Goal: Information Seeking & Learning: Learn about a topic

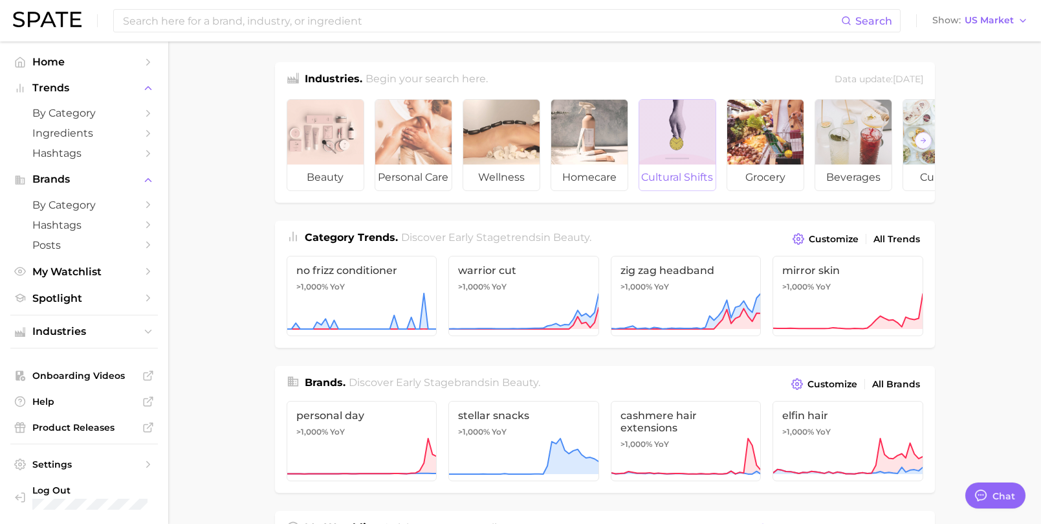
click at [672, 142] on div at bounding box center [677, 132] width 76 height 65
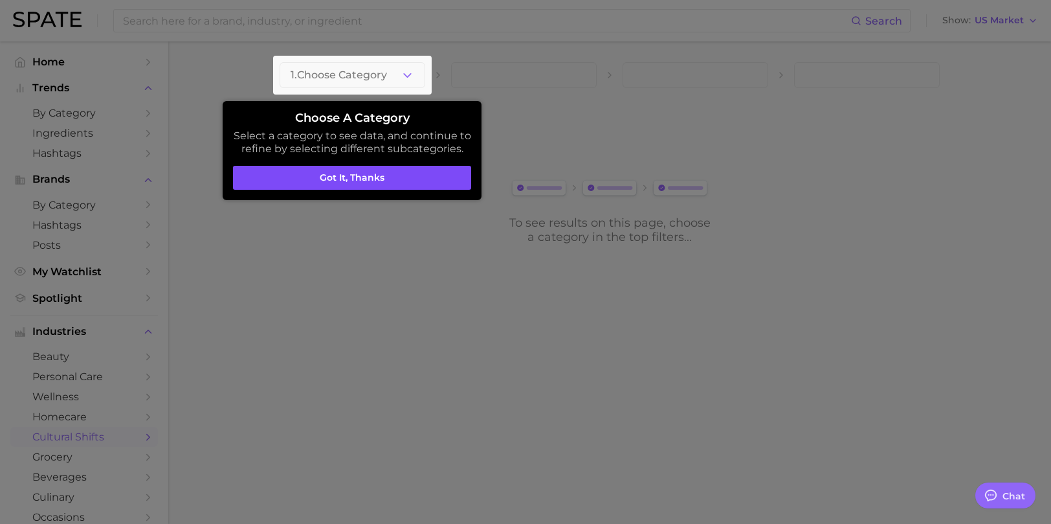
click at [421, 177] on button "Got it, thanks" at bounding box center [352, 178] width 238 height 25
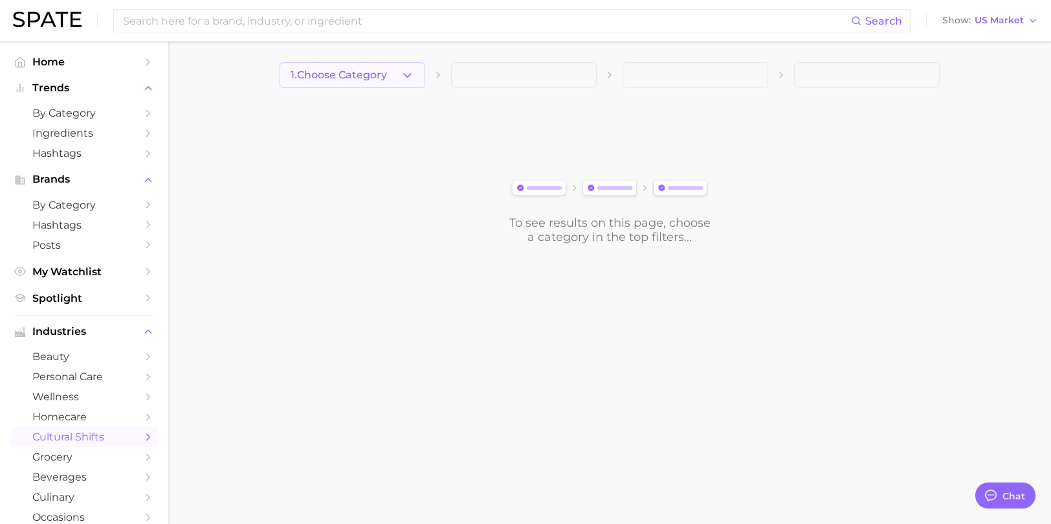
click at [395, 74] on button "1. Choose Category" at bounding box center [353, 75] width 146 height 26
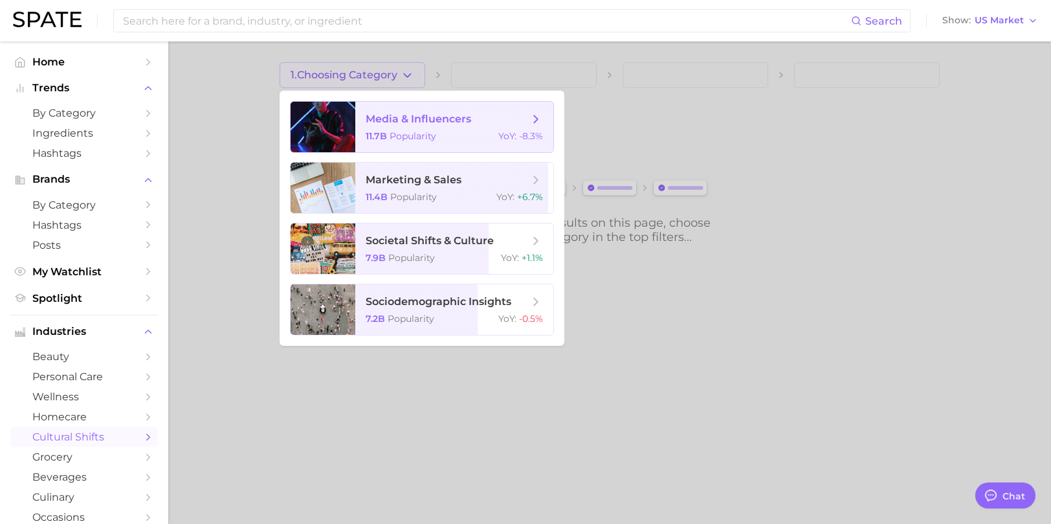
click at [393, 123] on span "media & influencers" at bounding box center [418, 119] width 105 height 12
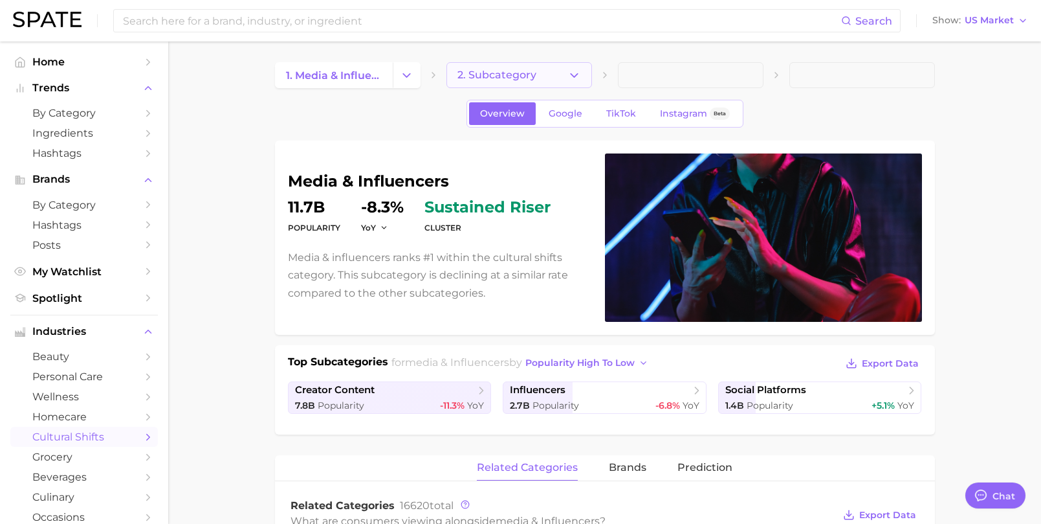
type textarea "x"
click at [566, 72] on button "2. Subcategory" at bounding box center [520, 75] width 146 height 26
click at [131, 115] on link "by Category" at bounding box center [84, 113] width 148 height 20
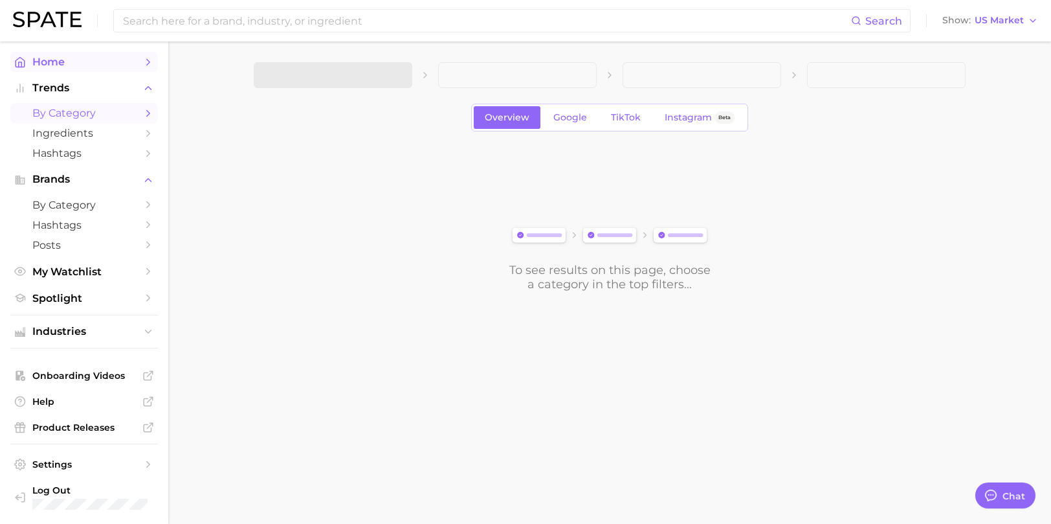
click at [76, 71] on link "Home" at bounding box center [84, 62] width 148 height 20
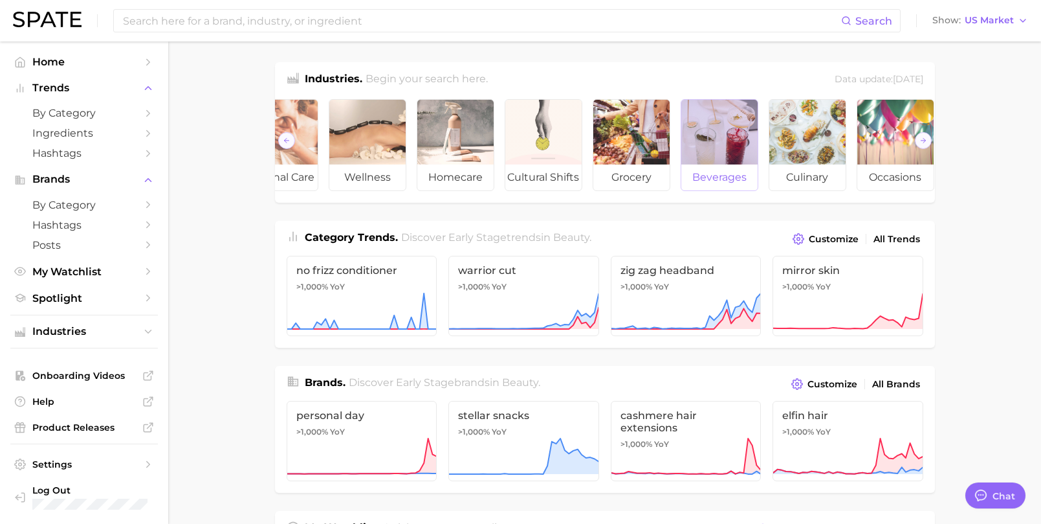
scroll to position [0, 145]
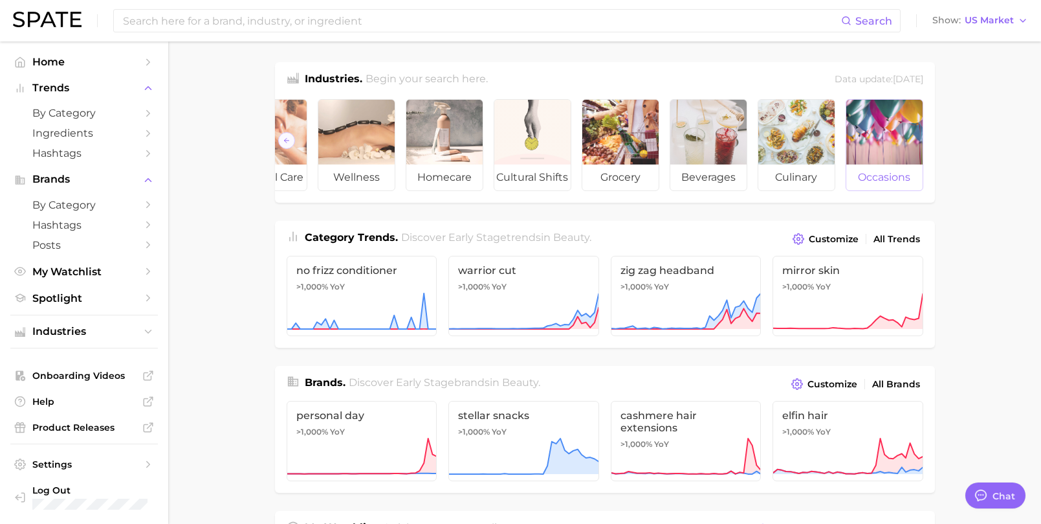
click at [887, 155] on div at bounding box center [884, 132] width 76 height 65
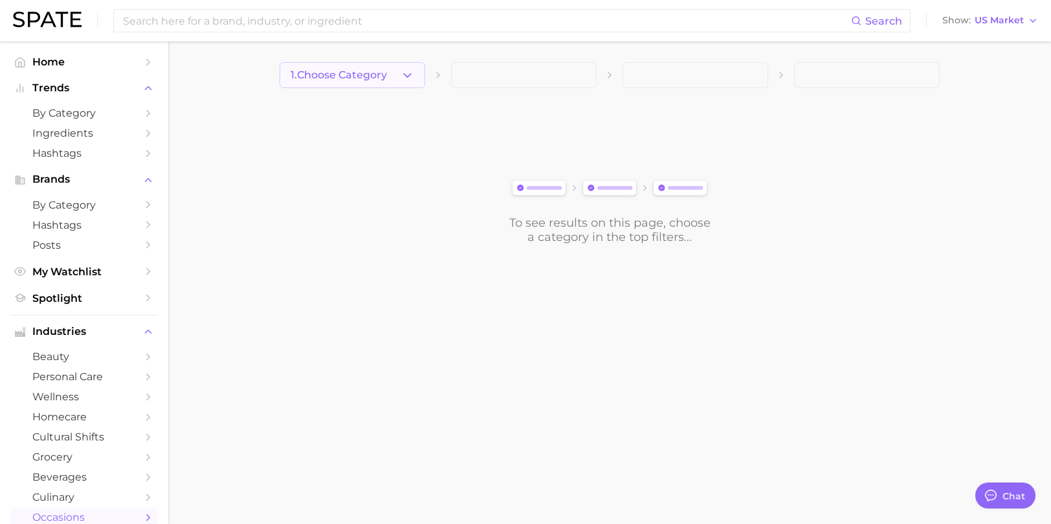
click at [312, 67] on button "1. Choose Category" at bounding box center [353, 75] width 146 height 26
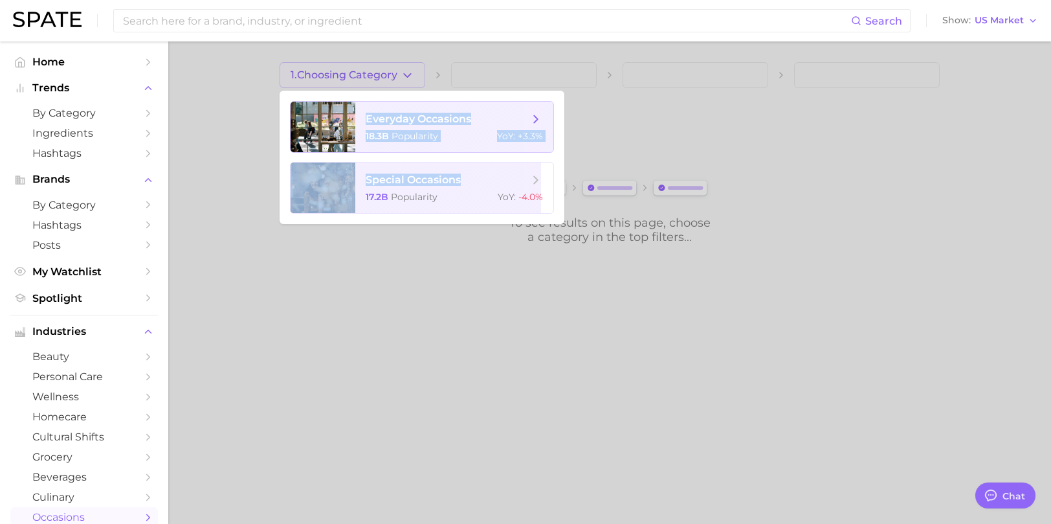
drag, startPoint x: 423, startPoint y: 188, endPoint x: 406, endPoint y: 115, distance: 75.5
click at [406, 111] on ul "everyday occasions 18.3b Popularity YoY : +3.3% special occasions 17.2b Popular…" at bounding box center [422, 157] width 285 height 133
click at [406, 119] on span "everyday occasions" at bounding box center [418, 119] width 105 height 12
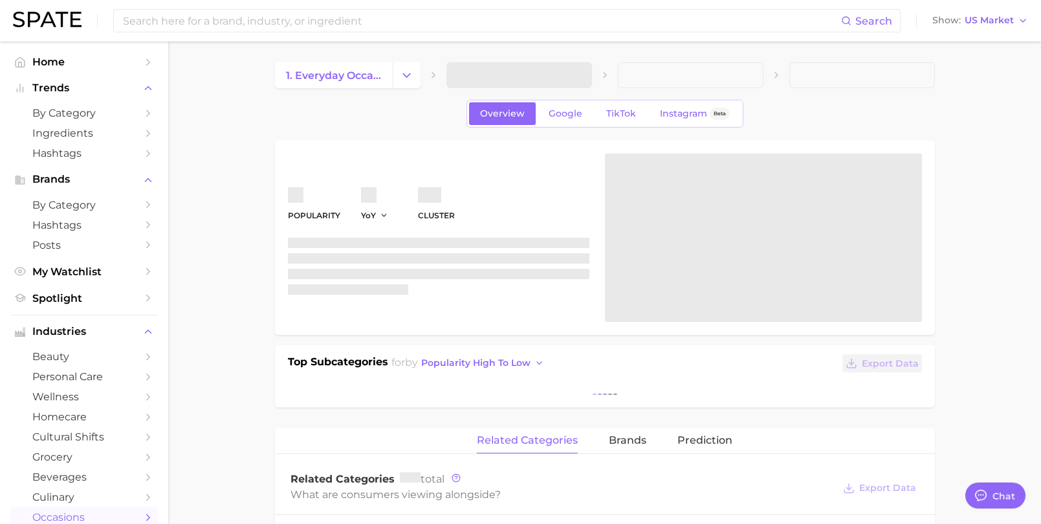
click at [537, 77] on span at bounding box center [520, 75] width 146 height 26
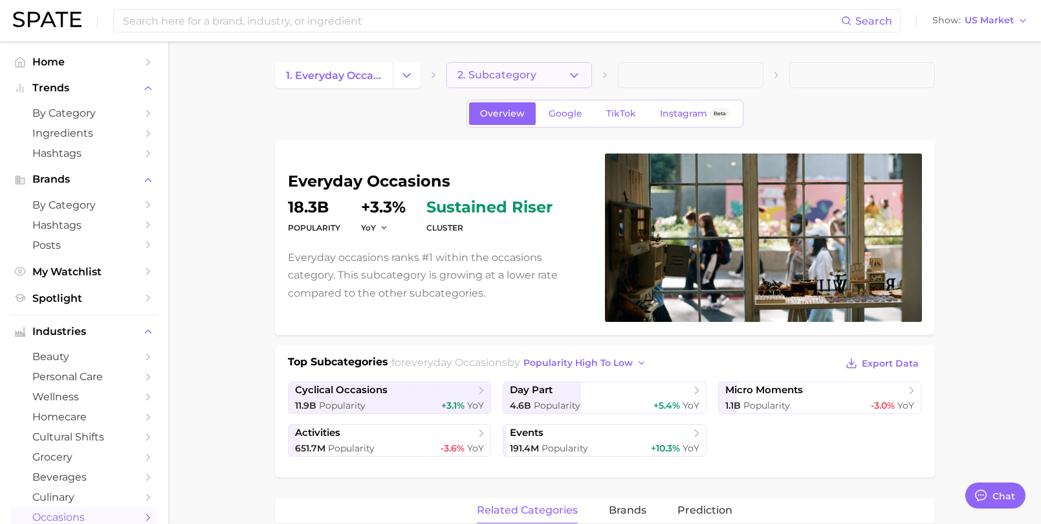
click at [496, 77] on span "2. Subcategory" at bounding box center [497, 75] width 79 height 12
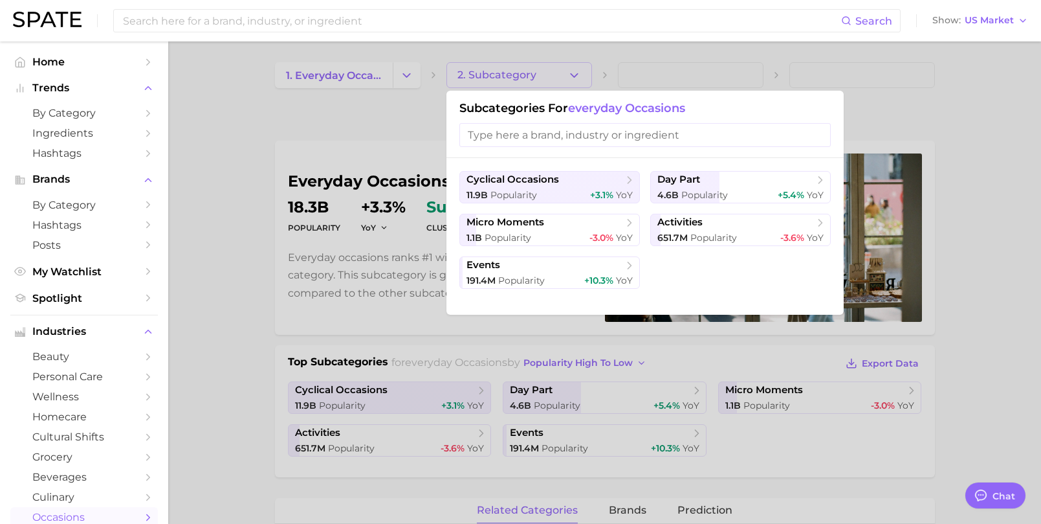
click at [227, 124] on div at bounding box center [520, 262] width 1041 height 524
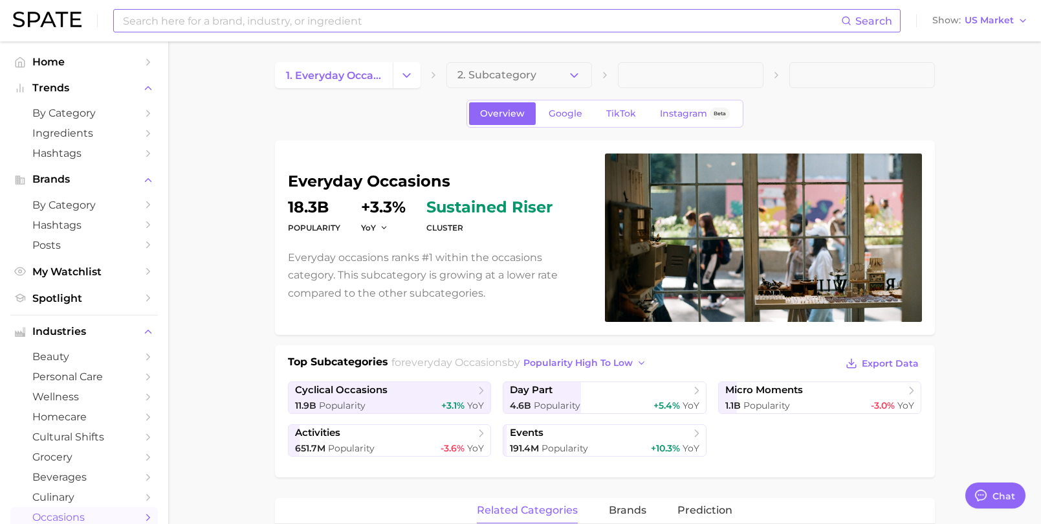
click at [225, 21] on input at bounding box center [482, 21] width 720 height 22
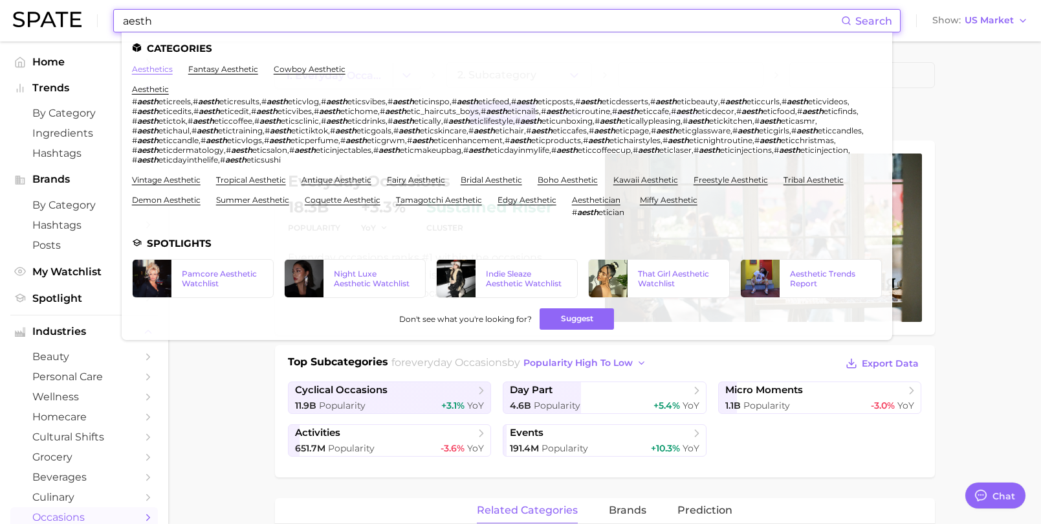
type input "aesth"
click at [156, 70] on link "aesthetics" at bounding box center [152, 69] width 41 height 10
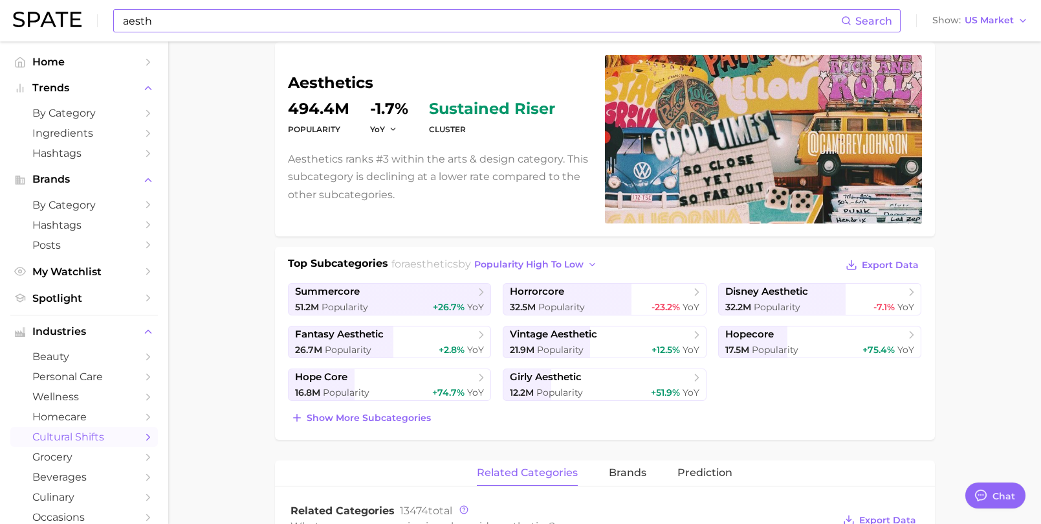
scroll to position [102, 0]
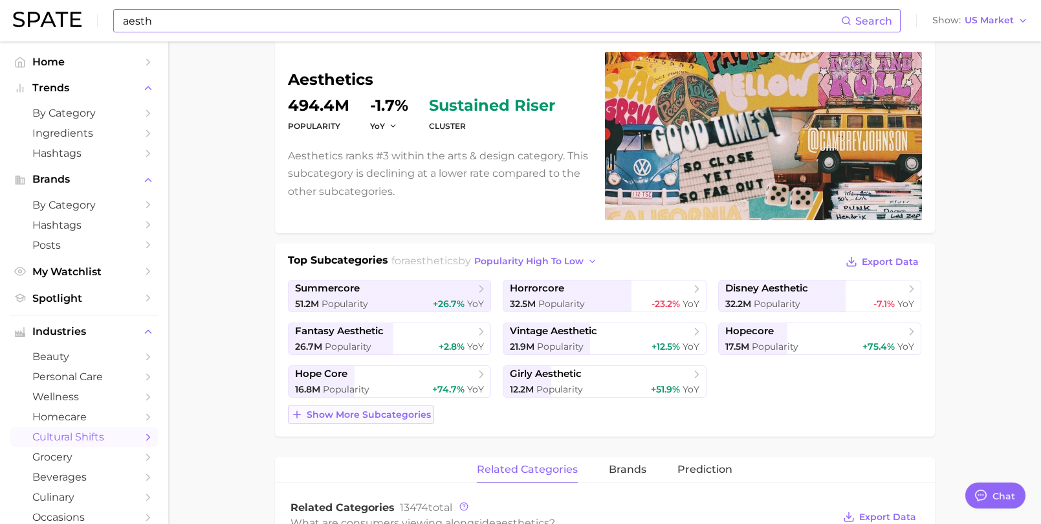
click at [364, 417] on span "Show more subcategories" at bounding box center [369, 414] width 124 height 11
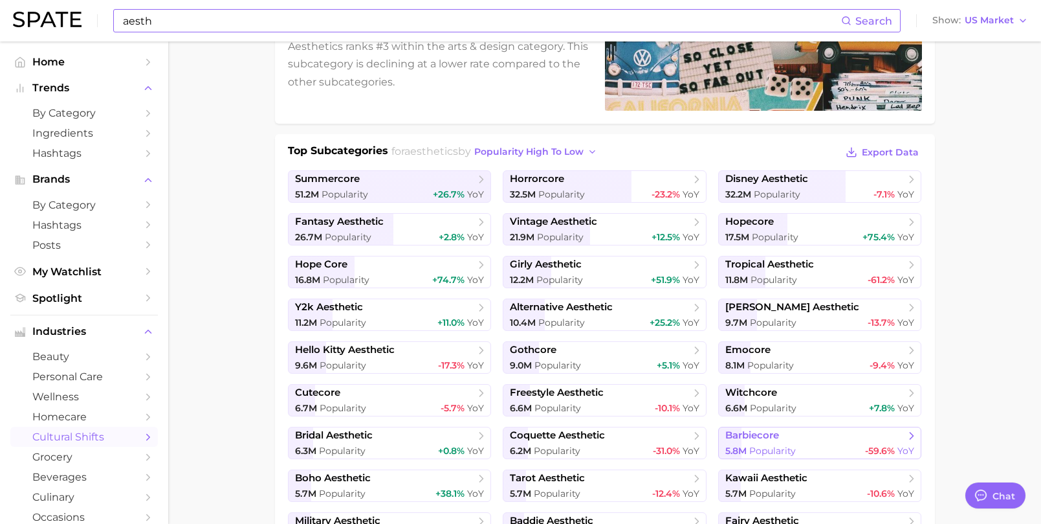
scroll to position [209, 0]
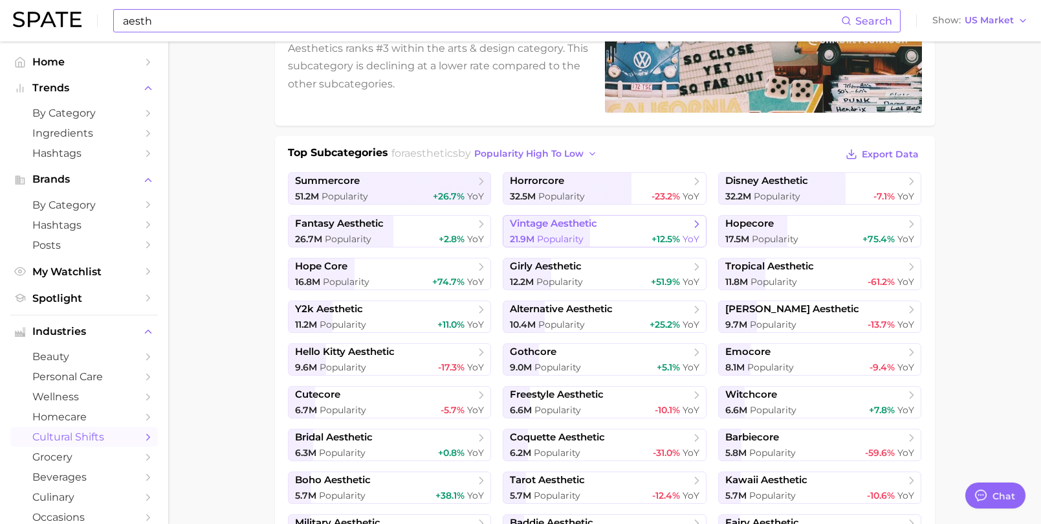
click at [535, 229] on span "vintage aesthetic" at bounding box center [600, 223] width 180 height 13
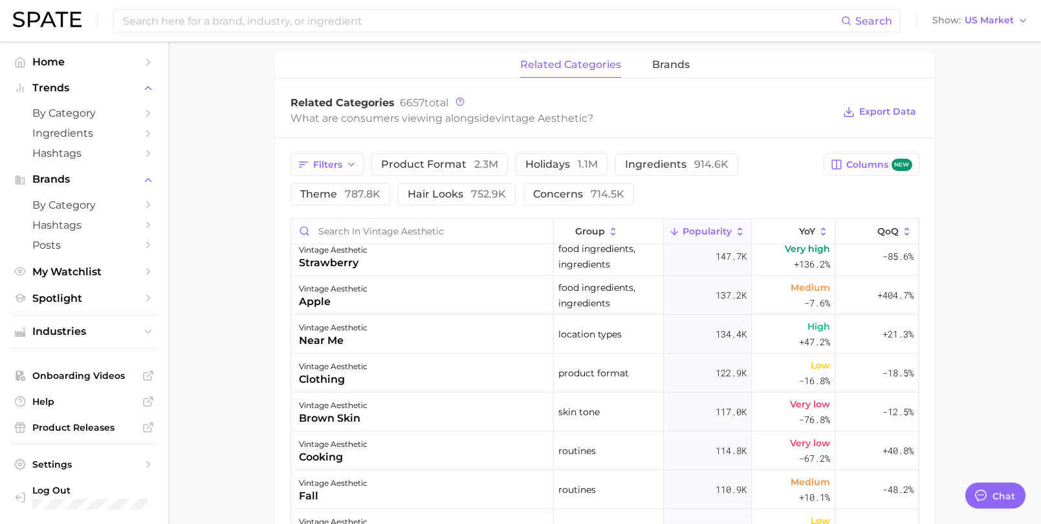
scroll to position [565, 0]
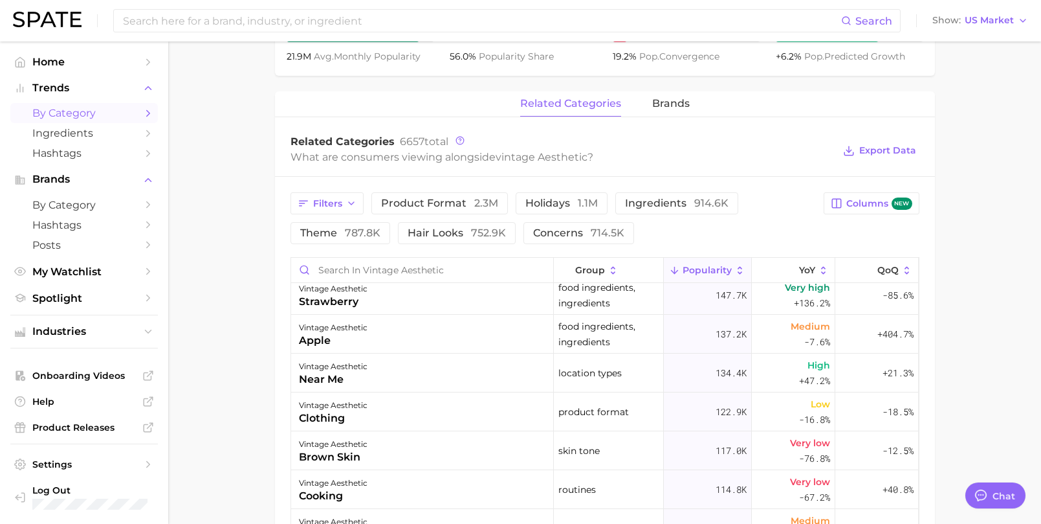
click at [88, 113] on span "by Category" at bounding box center [84, 113] width 104 height 12
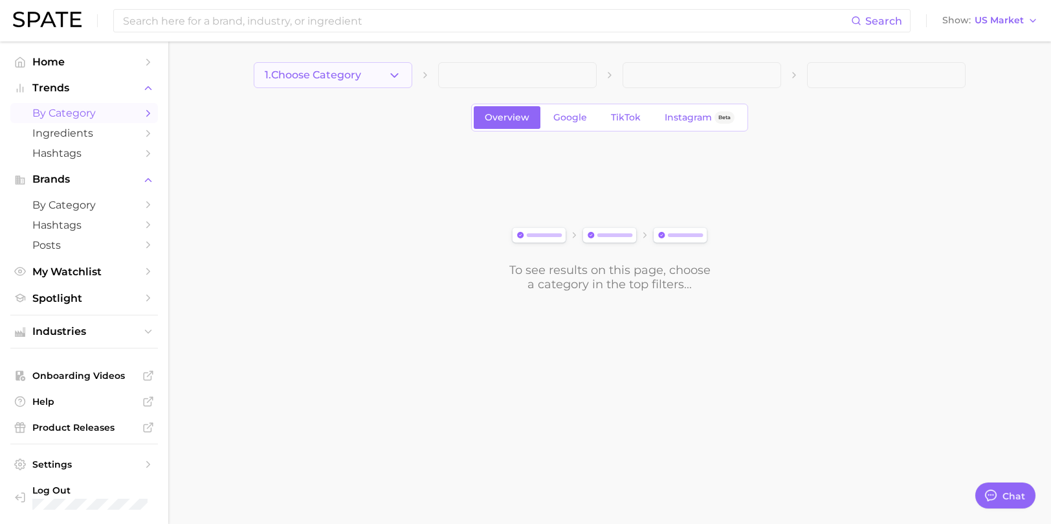
click at [370, 72] on button "1. Choose Category" at bounding box center [333, 75] width 159 height 26
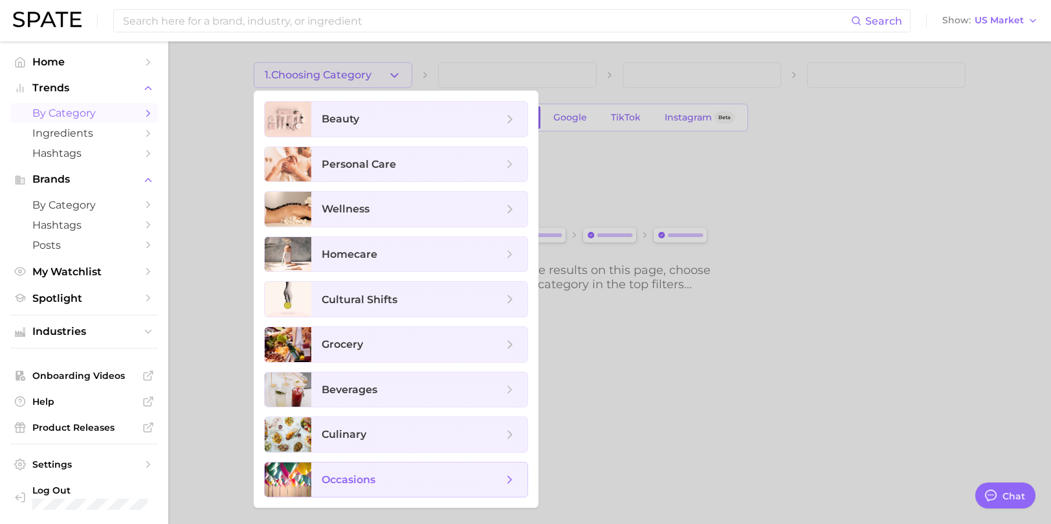
click at [363, 481] on span "occasions" at bounding box center [349, 479] width 54 height 12
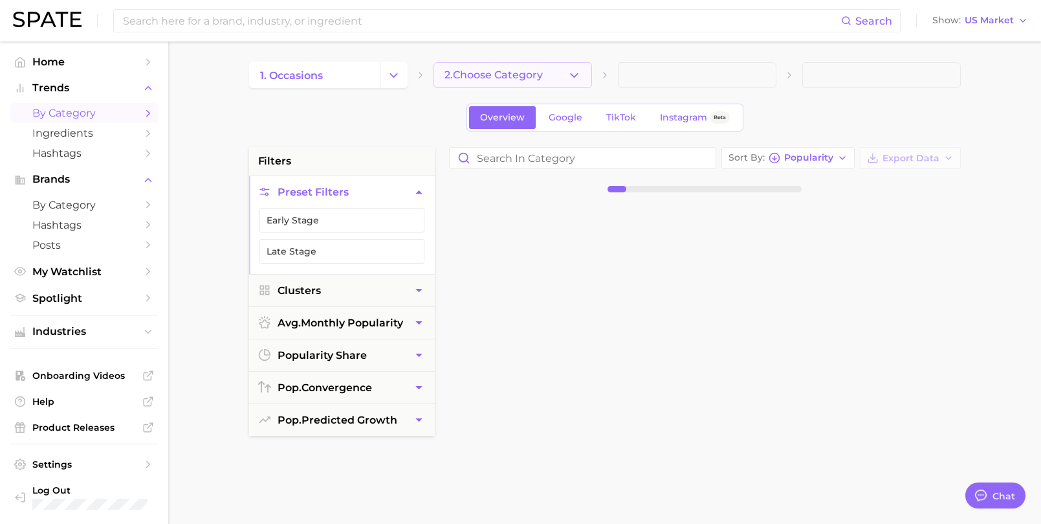
click at [510, 72] on span "2. Choose Category" at bounding box center [494, 75] width 98 height 12
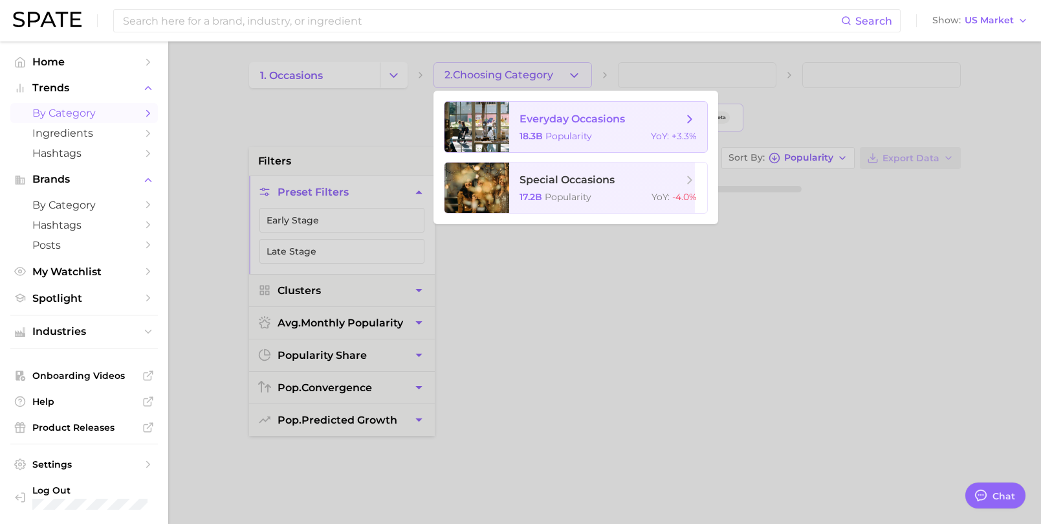
click at [571, 128] on span "everyday occasions 18.3b Popularity YoY : +3.3%" at bounding box center [608, 127] width 198 height 50
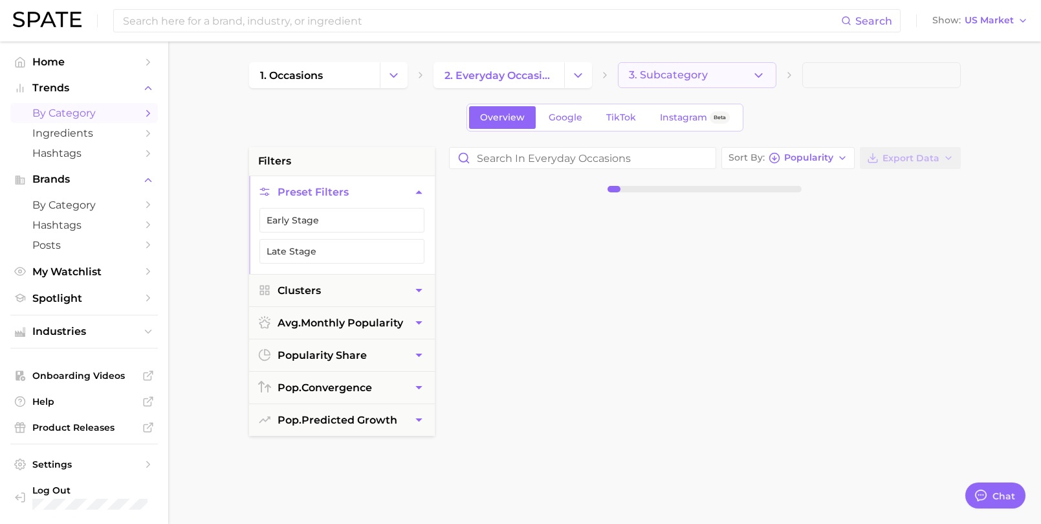
click at [720, 72] on button "3. Subcategory" at bounding box center [697, 75] width 159 height 26
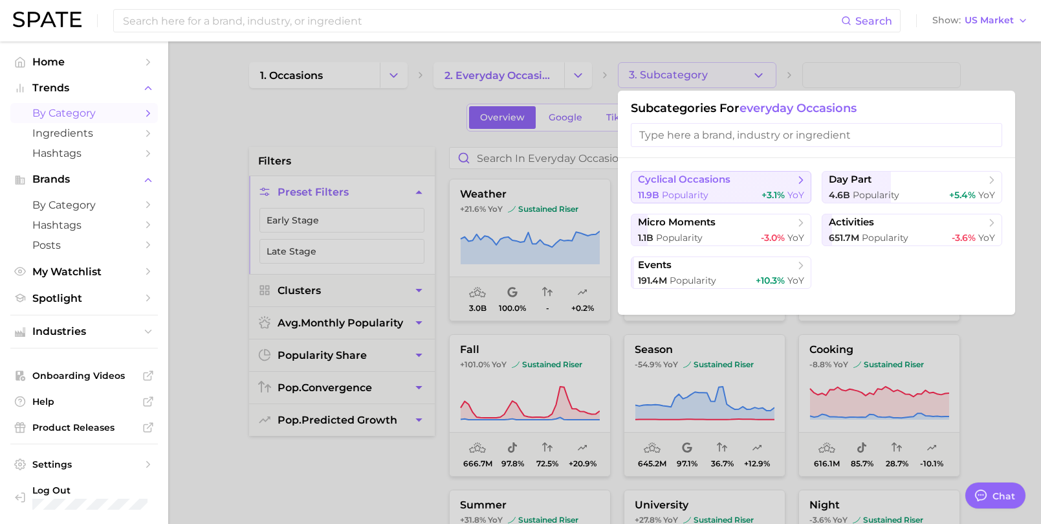
click at [769, 188] on button "cyclical occasions 11.9b Popularity +3.1% YoY" at bounding box center [721, 187] width 181 height 32
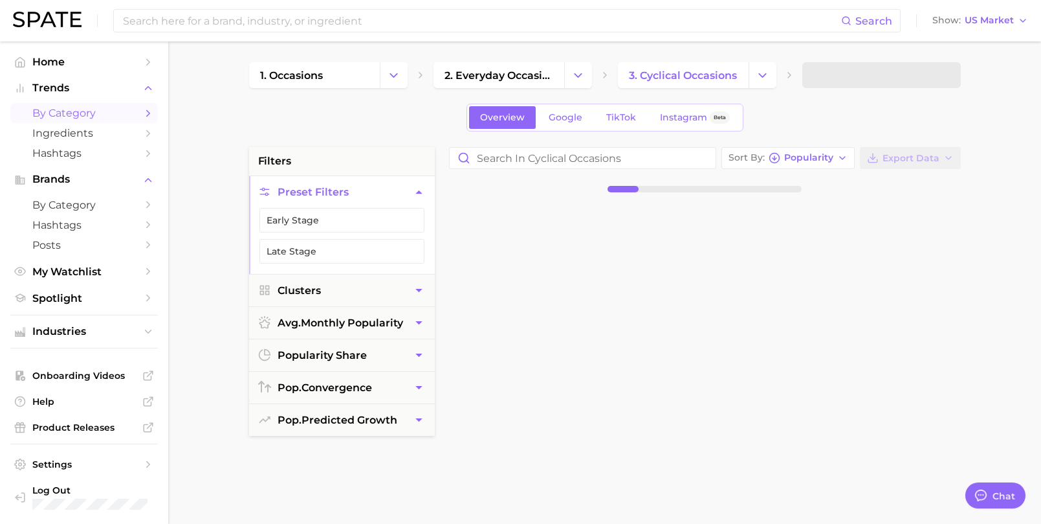
click at [844, 76] on span at bounding box center [881, 75] width 159 height 26
click at [839, 77] on span "4. Subcategory" at bounding box center [853, 75] width 80 height 12
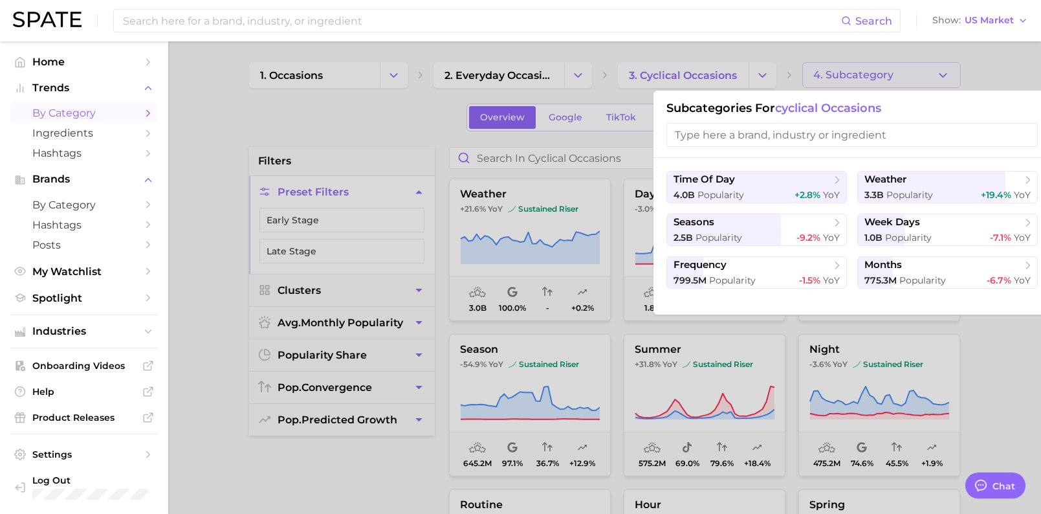
click at [724, 81] on div at bounding box center [520, 257] width 1041 height 514
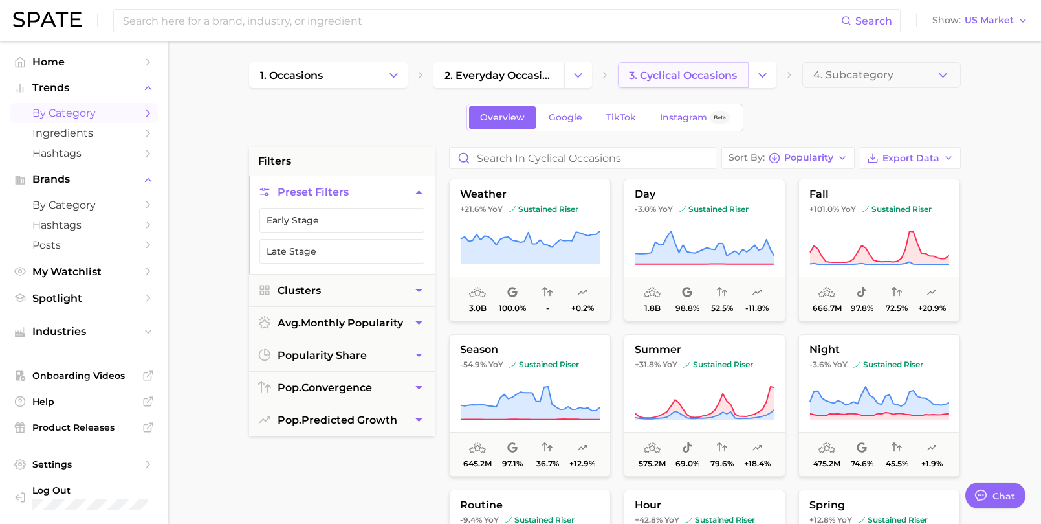
click at [711, 75] on span "3. cyclical occasions" at bounding box center [683, 75] width 108 height 12
click at [755, 76] on button "Change Category" at bounding box center [763, 75] width 28 height 26
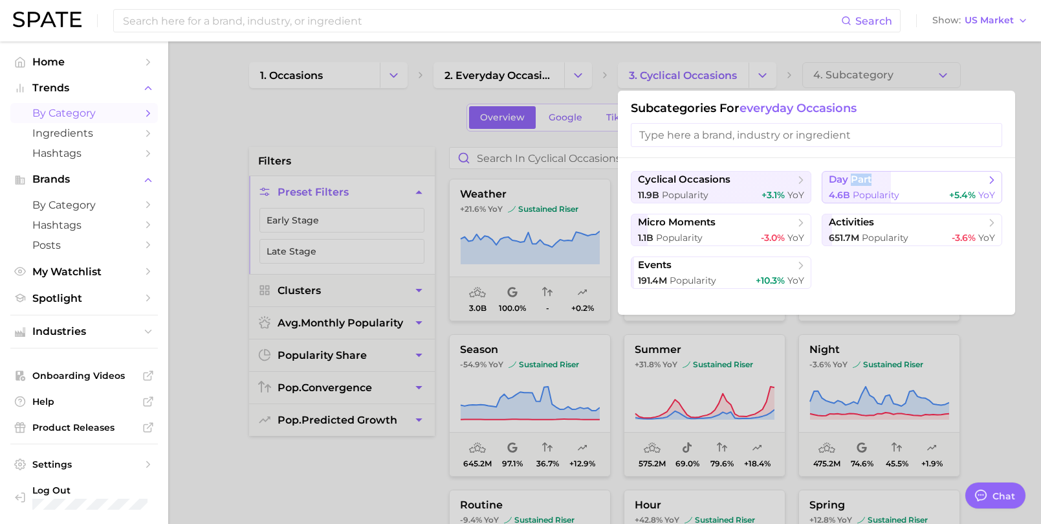
click at [845, 183] on span "day part" at bounding box center [850, 179] width 43 height 12
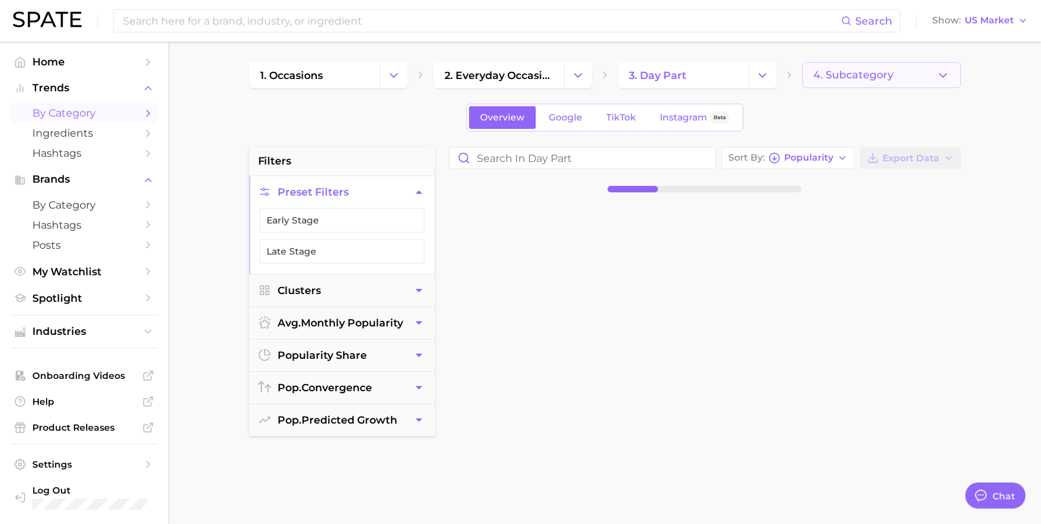
click at [944, 76] on icon "button" at bounding box center [943, 76] width 14 height 14
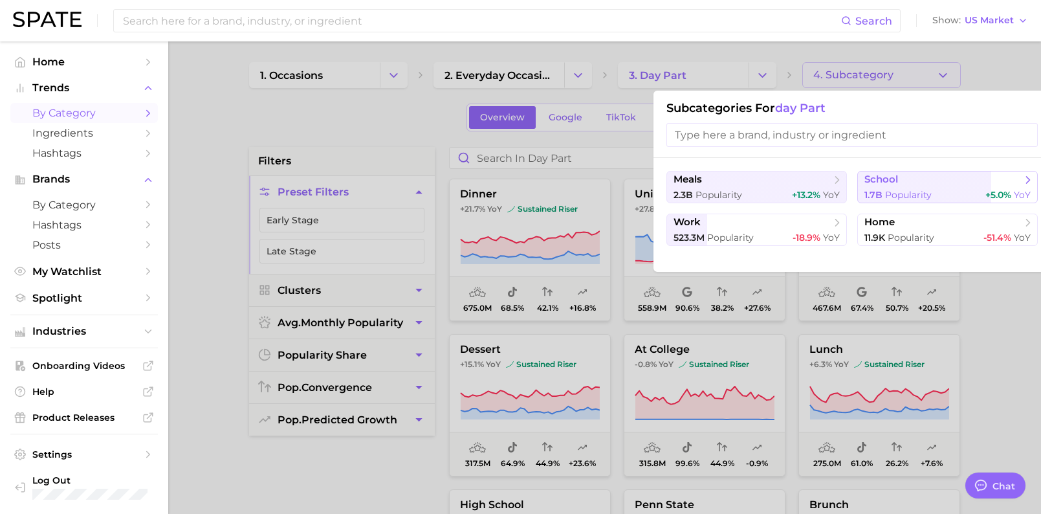
click at [914, 181] on button "school 1.7b Popularity +5.0% YoY" at bounding box center [948, 187] width 181 height 32
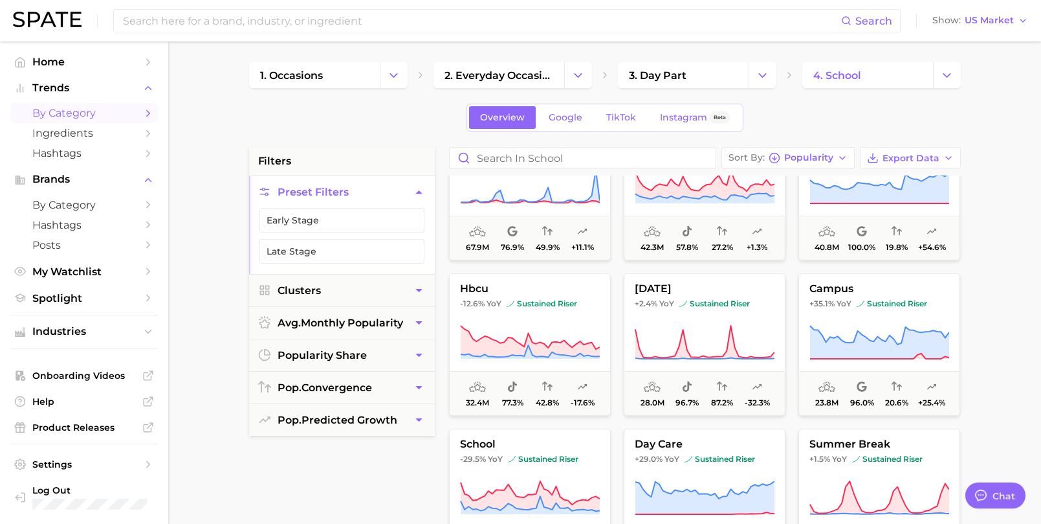
scroll to position [320, 0]
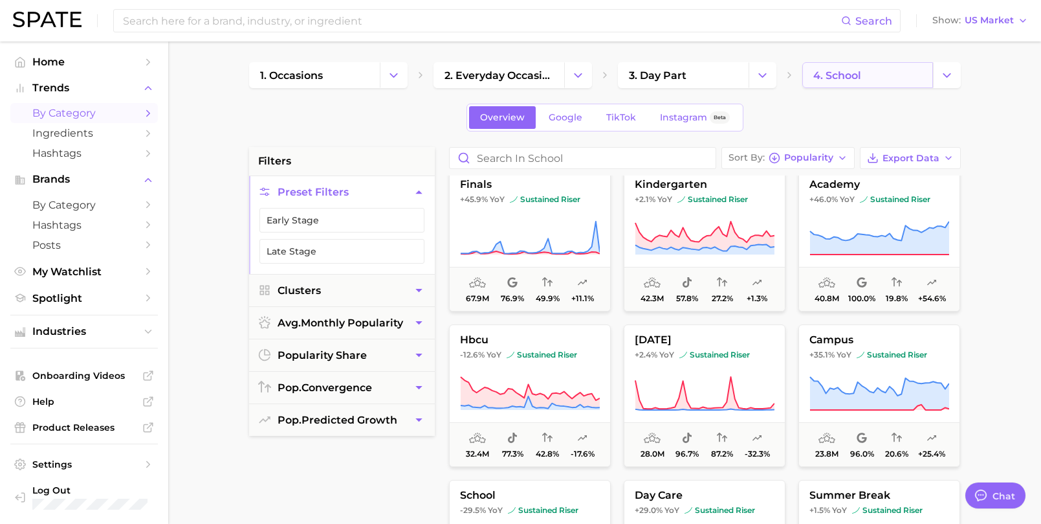
click at [888, 76] on link "4. school" at bounding box center [867, 75] width 131 height 26
click at [941, 80] on icon "Change Category" at bounding box center [947, 76] width 14 height 14
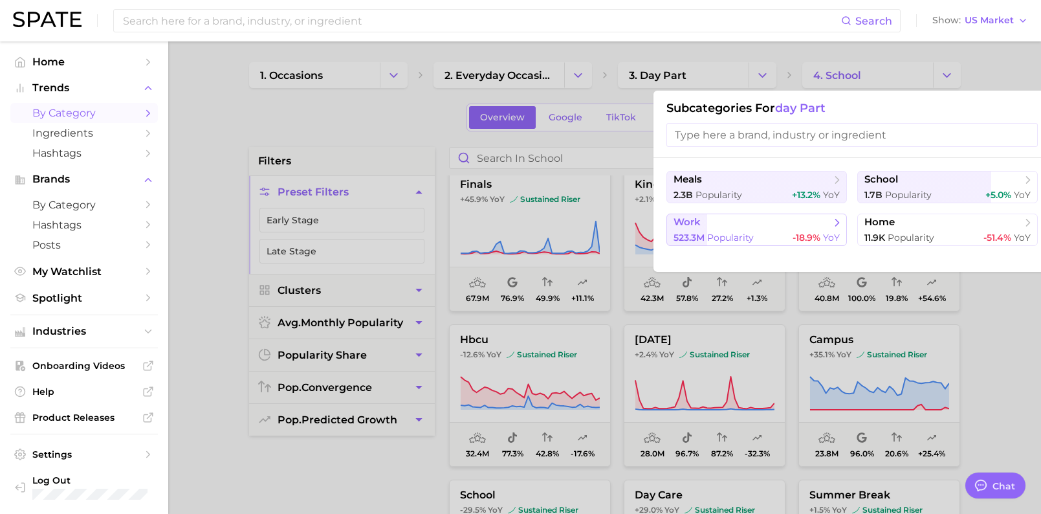
click at [781, 230] on button "work 523.3m Popularity -18.9% YoY" at bounding box center [757, 230] width 181 height 32
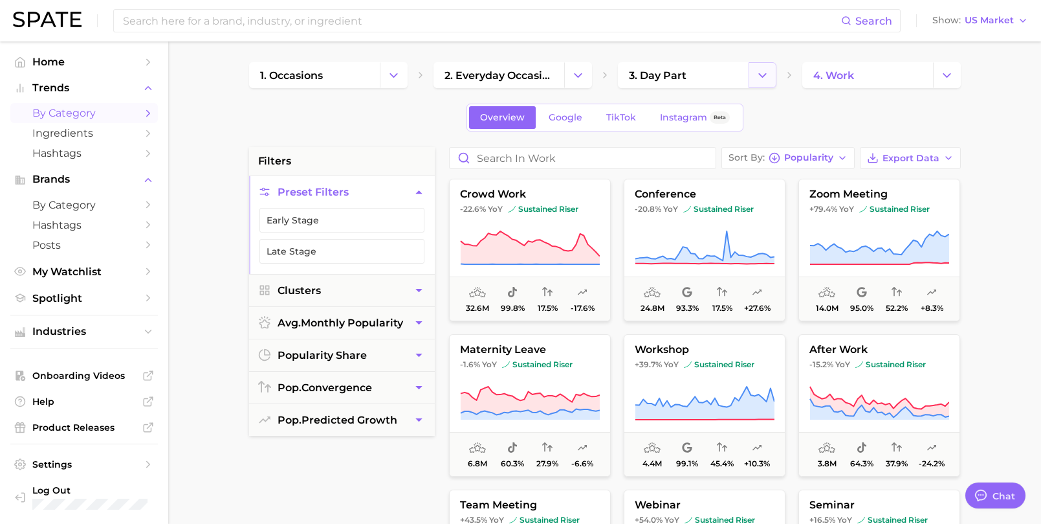
click at [752, 76] on button "Change Category" at bounding box center [763, 75] width 28 height 26
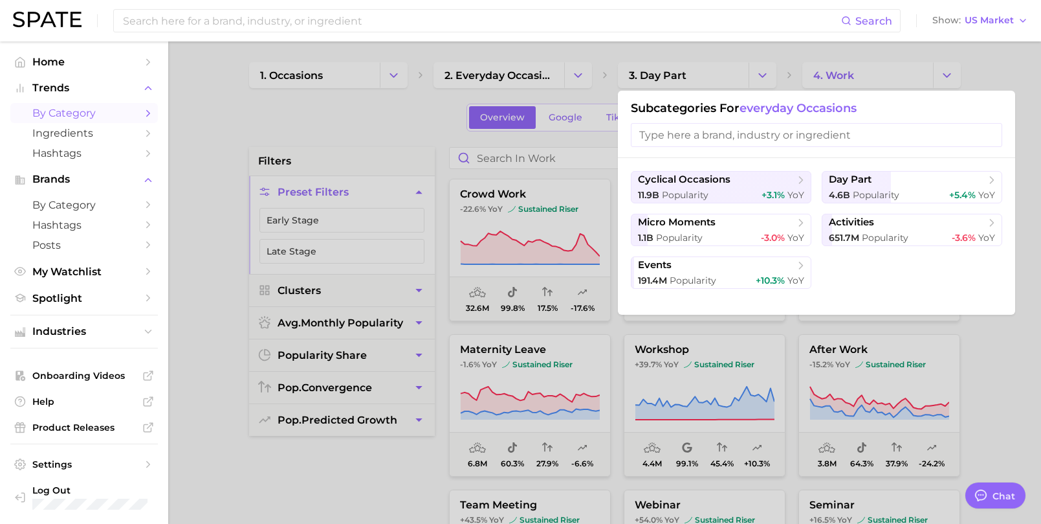
click at [560, 43] on div at bounding box center [520, 262] width 1041 height 524
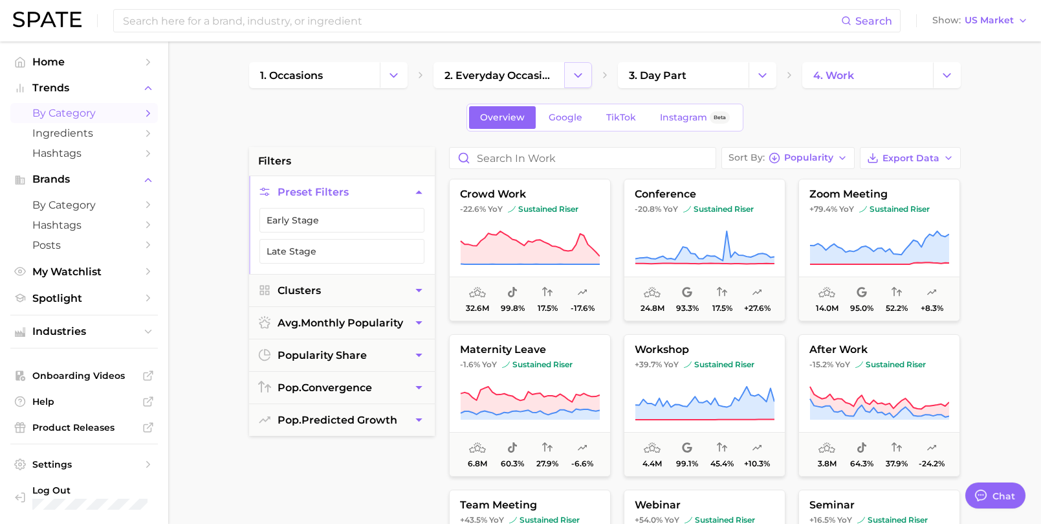
click at [573, 69] on icon "Change Category" at bounding box center [578, 76] width 14 height 14
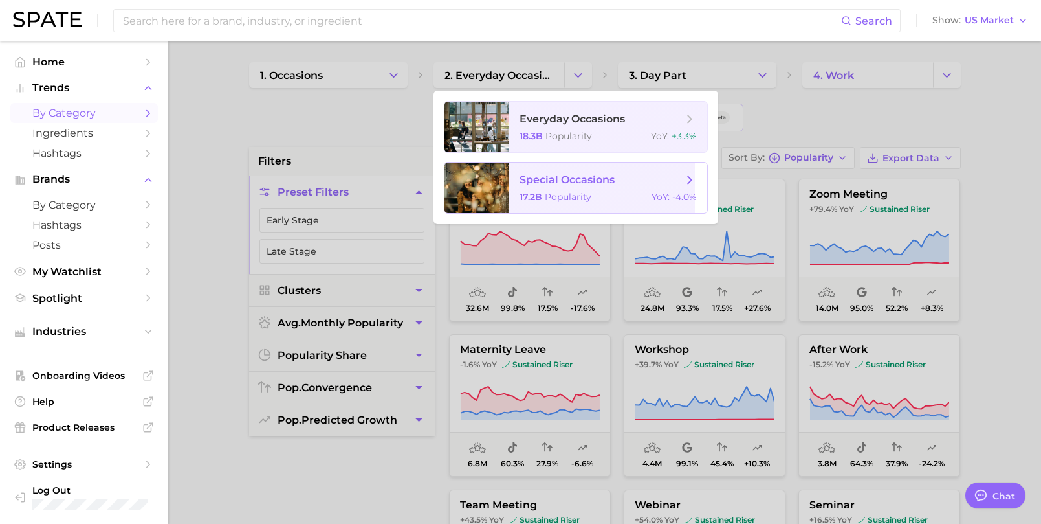
click at [555, 186] on span "special occasions" at bounding box center [601, 180] width 163 height 14
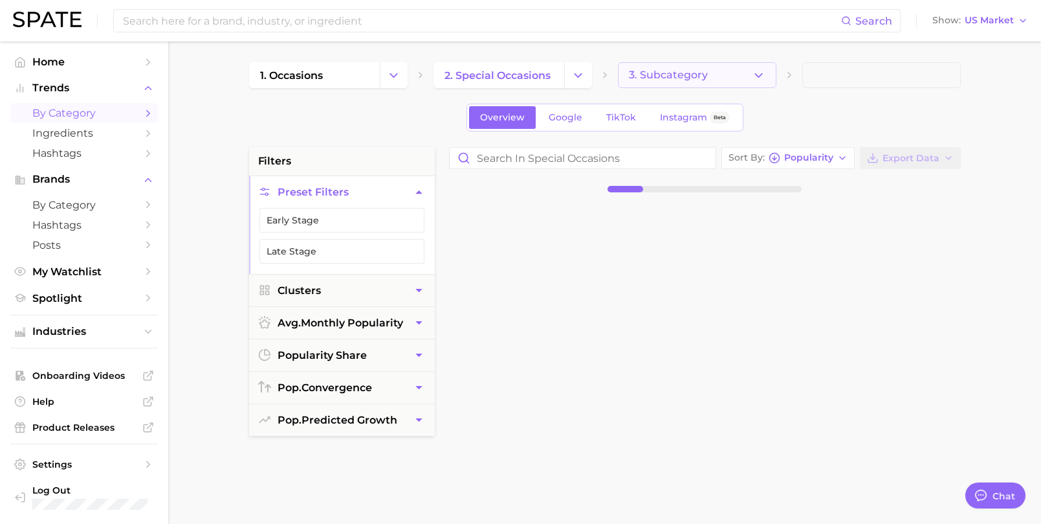
click at [764, 74] on icon "button" at bounding box center [759, 76] width 14 height 14
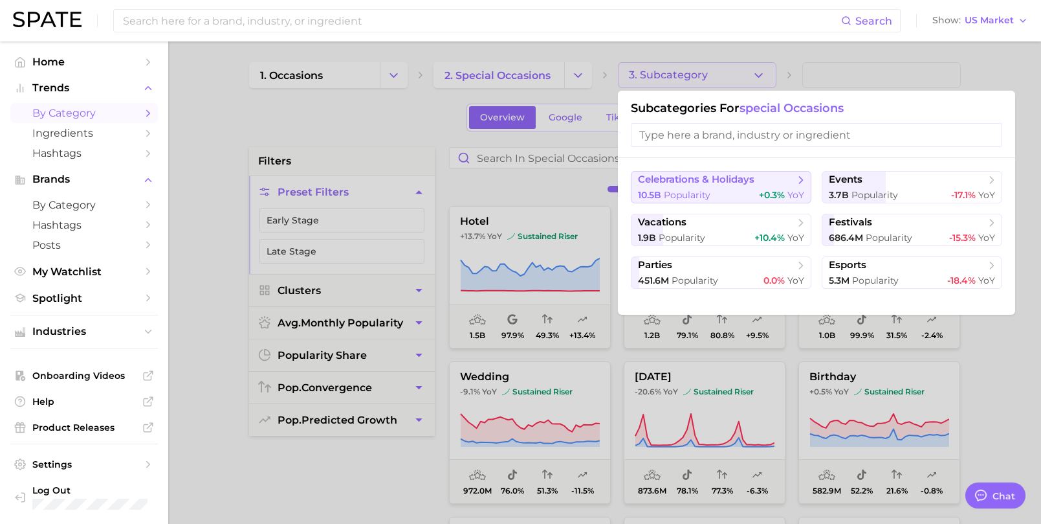
click at [788, 184] on button "celebrations & holidays 10.5b Popularity +0.3% YoY" at bounding box center [721, 187] width 181 height 32
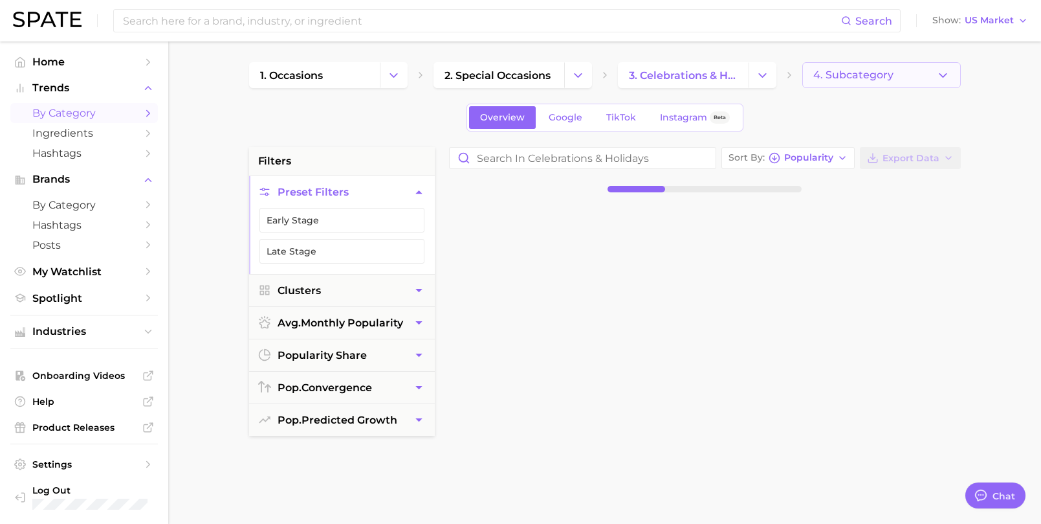
click at [933, 71] on button "4. Subcategory" at bounding box center [881, 75] width 159 height 26
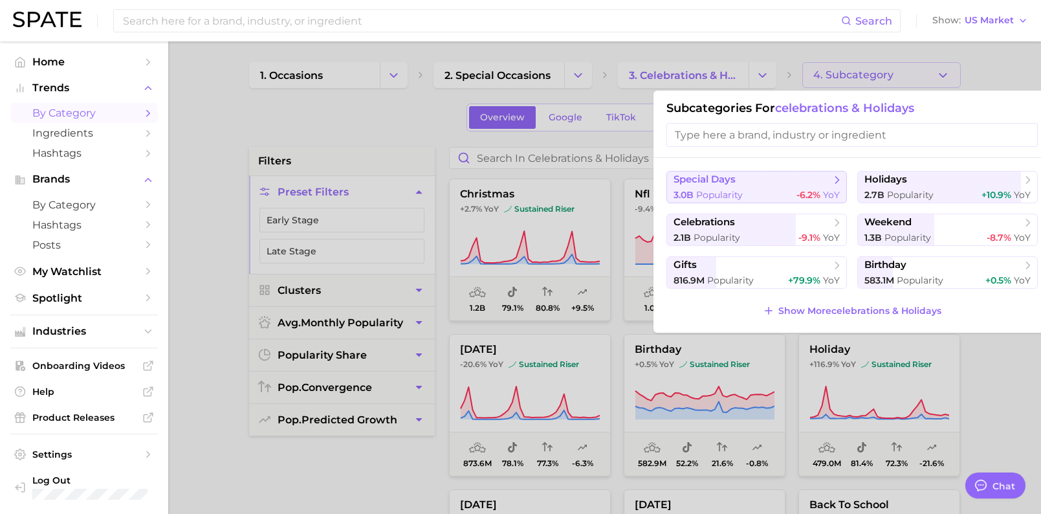
click at [821, 187] on button "special days 3.0b Popularity -6.2% YoY" at bounding box center [757, 187] width 181 height 32
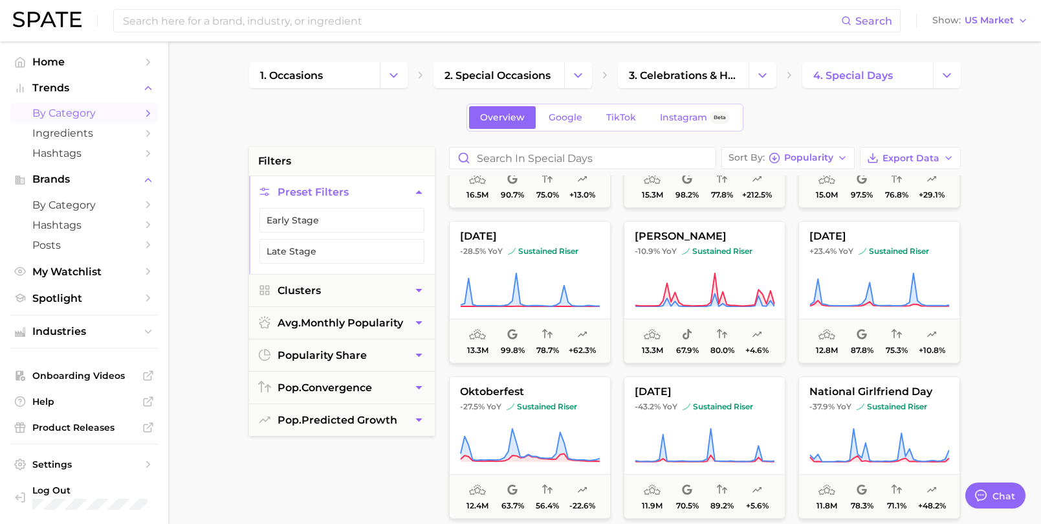
scroll to position [1242, 0]
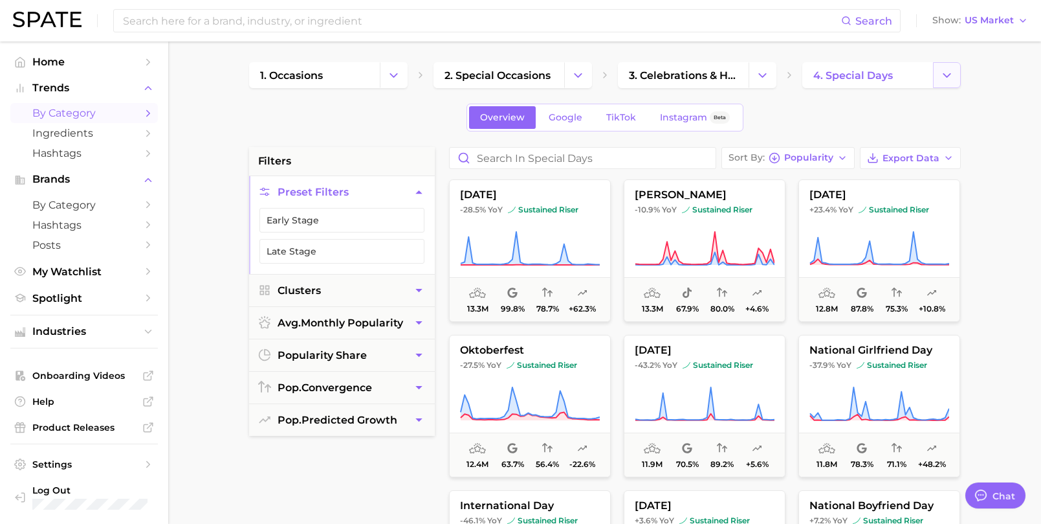
click at [938, 72] on button "Change Category" at bounding box center [947, 75] width 28 height 26
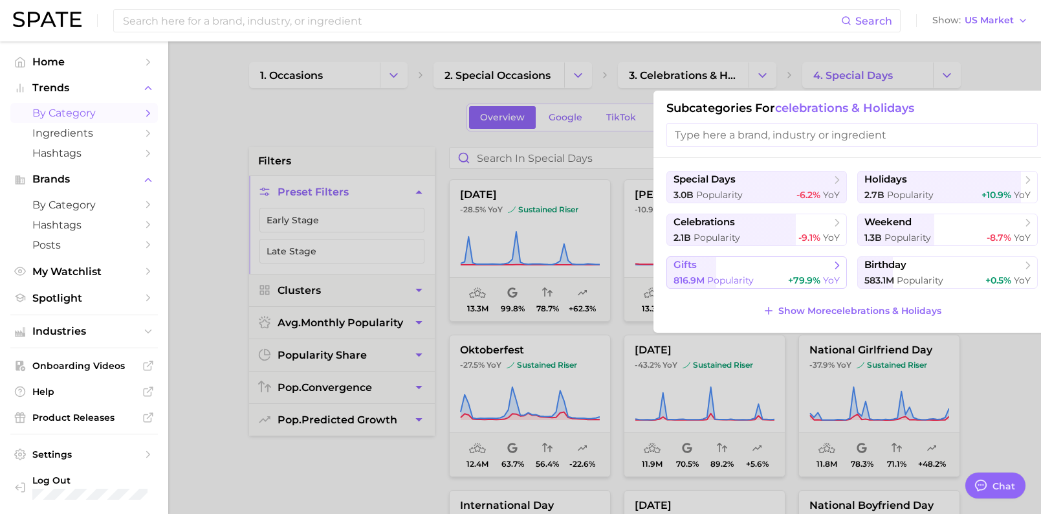
click at [757, 266] on button "gifts 816.9m Popularity +79.9% YoY" at bounding box center [757, 272] width 181 height 32
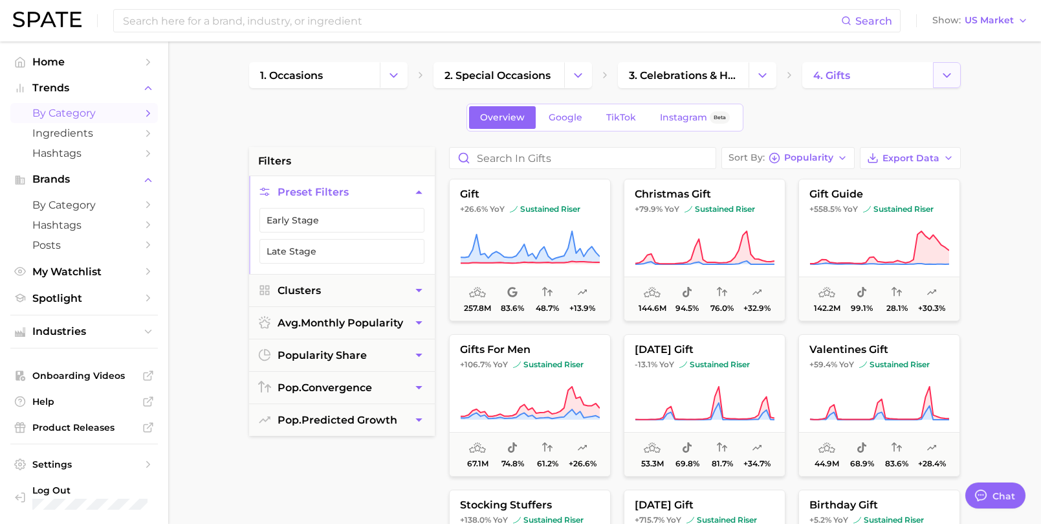
click at [949, 70] on icon "Change Category" at bounding box center [947, 76] width 14 height 14
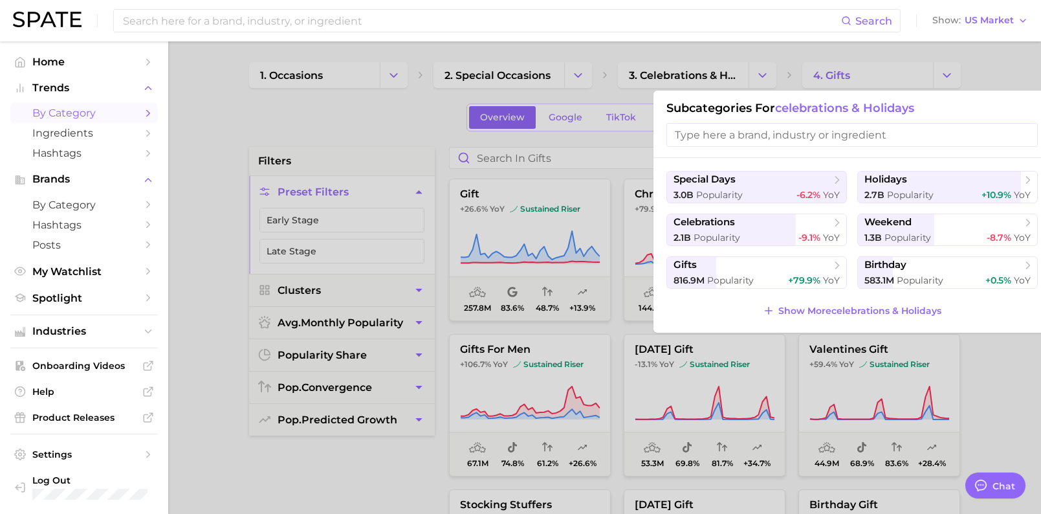
click at [298, 139] on div at bounding box center [520, 257] width 1041 height 514
